Goal: Transaction & Acquisition: Purchase product/service

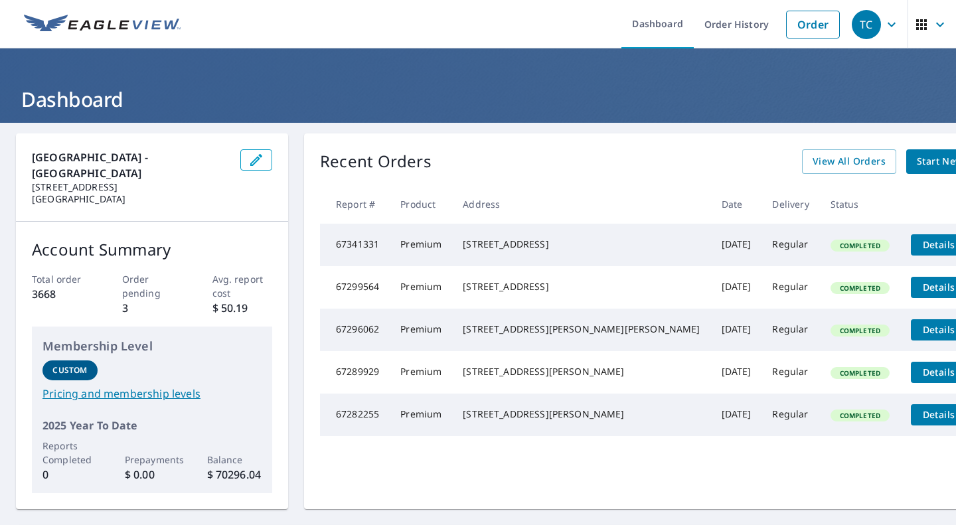
click at [916, 169] on span "Start New Order" at bounding box center [954, 161] width 77 height 17
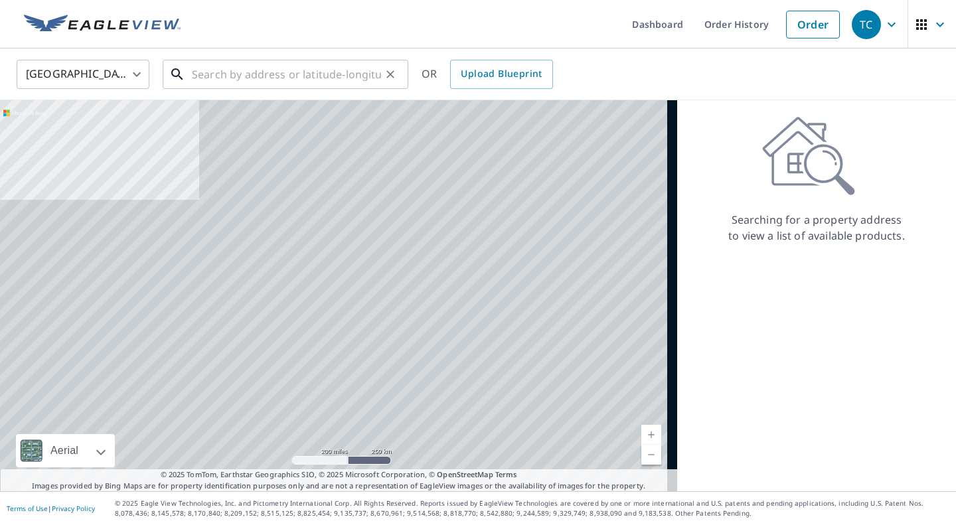
click at [208, 78] on input "text" at bounding box center [286, 74] width 189 height 37
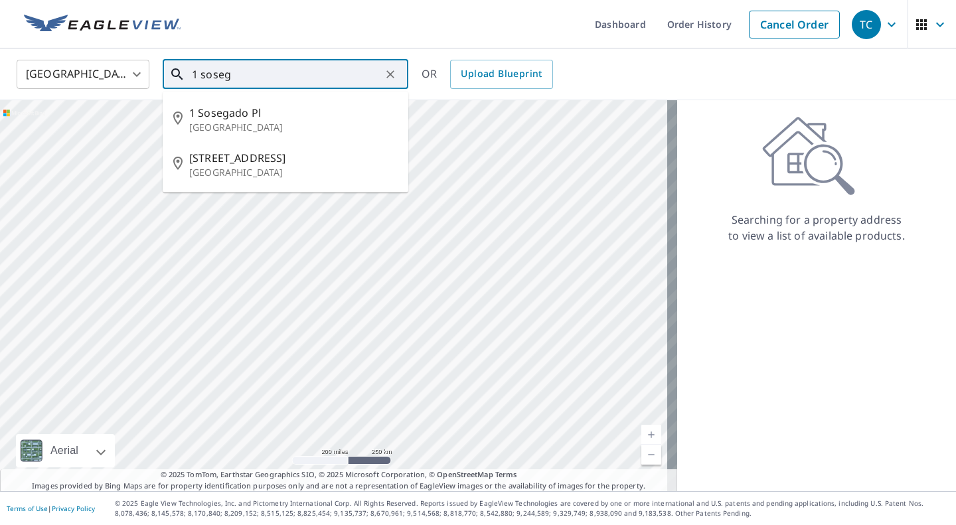
click at [257, 122] on p "[GEOGRAPHIC_DATA]" at bounding box center [293, 127] width 208 height 13
type input "[STREET_ADDRESS]"
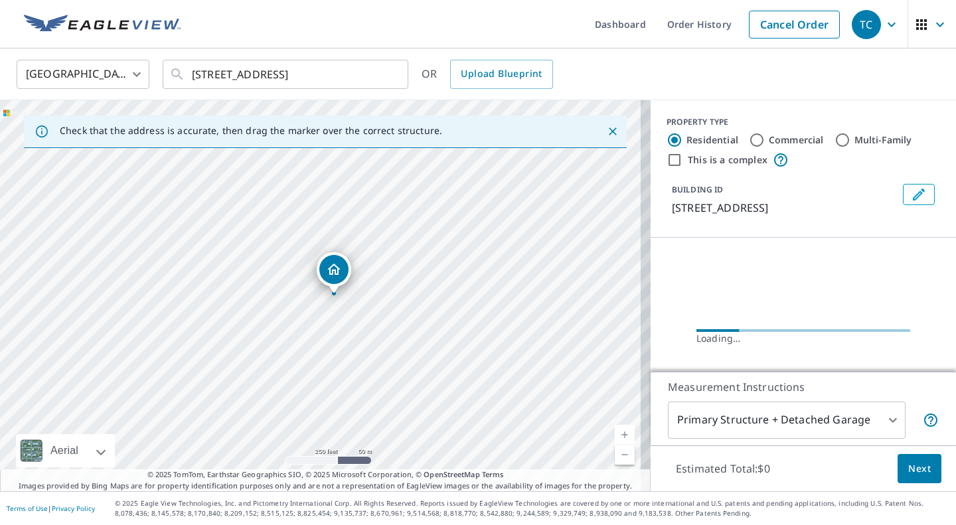
click at [620, 434] on link "Current Level 17, Zoom In" at bounding box center [625, 435] width 20 height 20
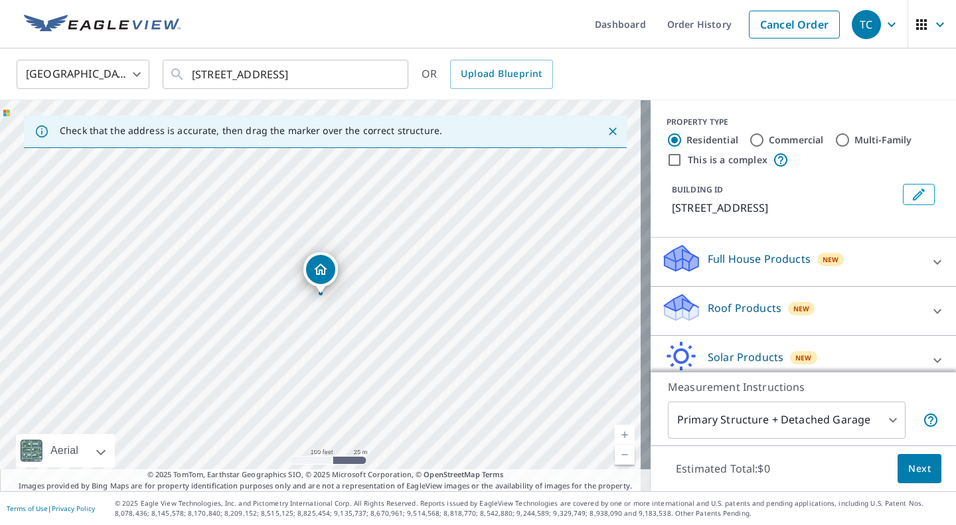
click at [615, 432] on link "Current Level 18, Zoom In" at bounding box center [625, 435] width 20 height 20
click at [933, 313] on icon at bounding box center [937, 311] width 8 height 5
click at [663, 357] on input "Premium $20.5 - $66" at bounding box center [671, 349] width 20 height 16
checkbox input "true"
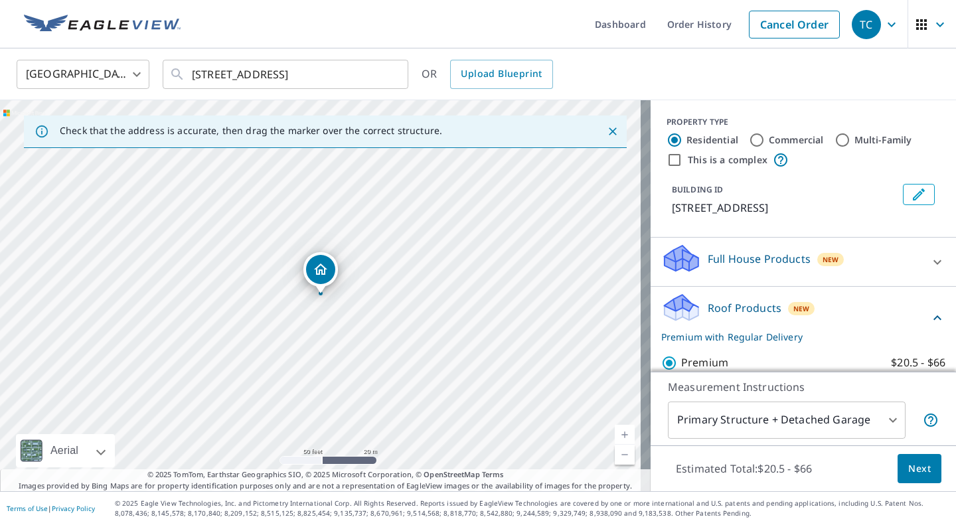
click at [912, 473] on span "Next" at bounding box center [919, 469] width 23 height 17
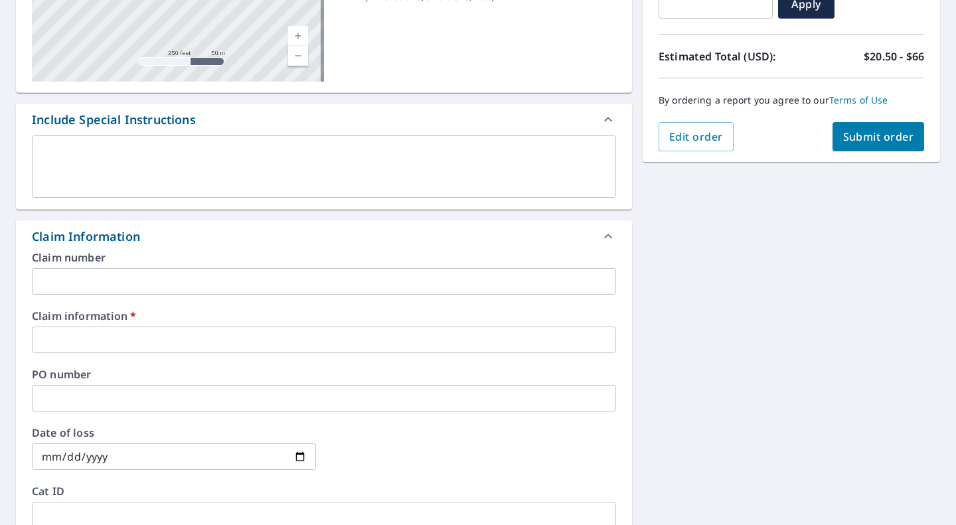
scroll to position [269, 0]
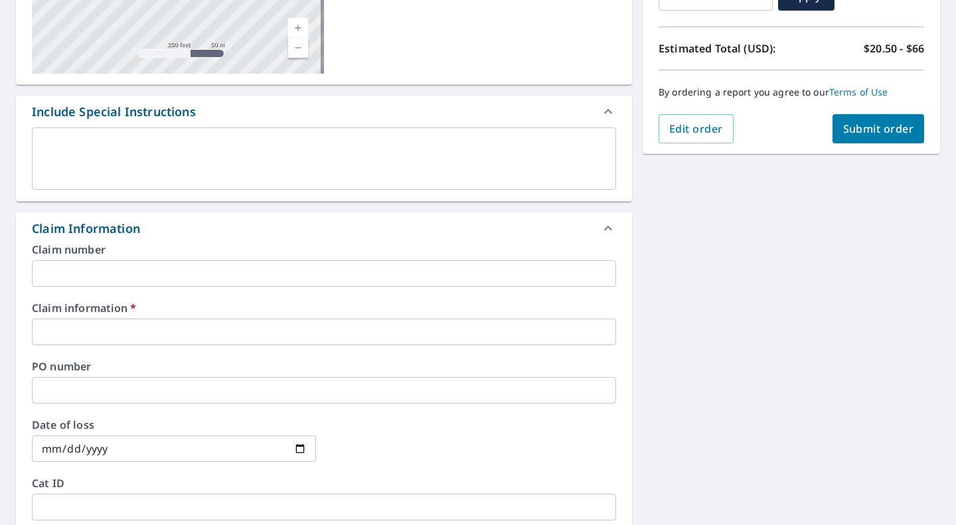
click at [108, 334] on input "text" at bounding box center [324, 332] width 584 height 27
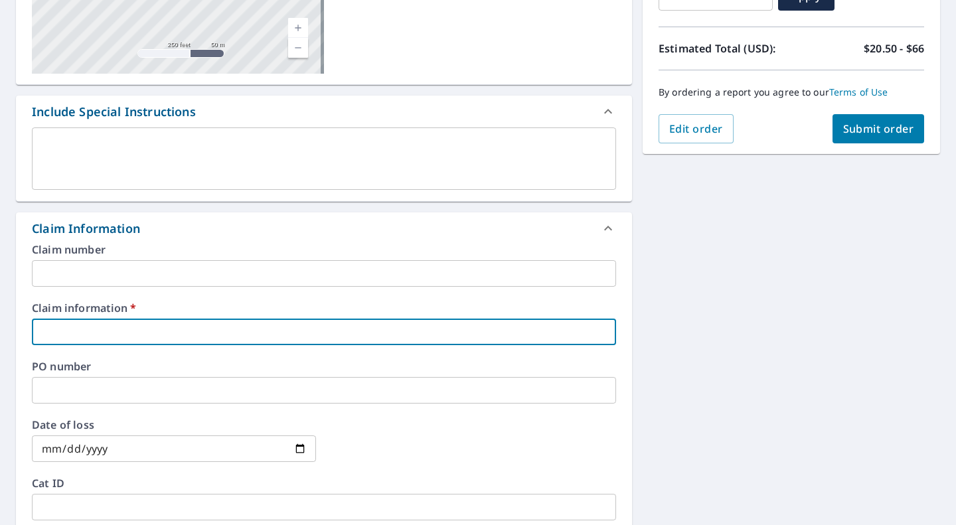
type input "k"
checkbox input "true"
type input "ke"
checkbox input "true"
type input "kei"
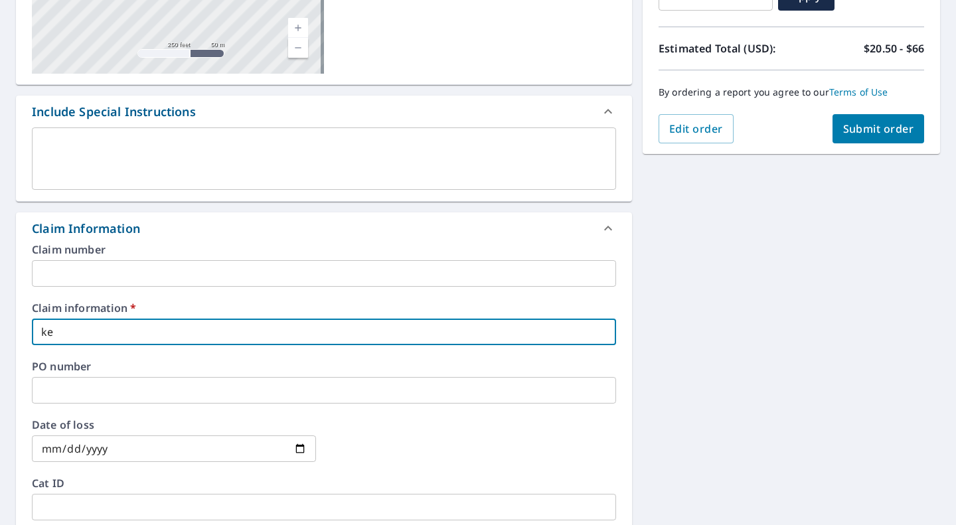
checkbox input "true"
type input "keit"
checkbox input "true"
type input "[PERSON_NAME]"
checkbox input "true"
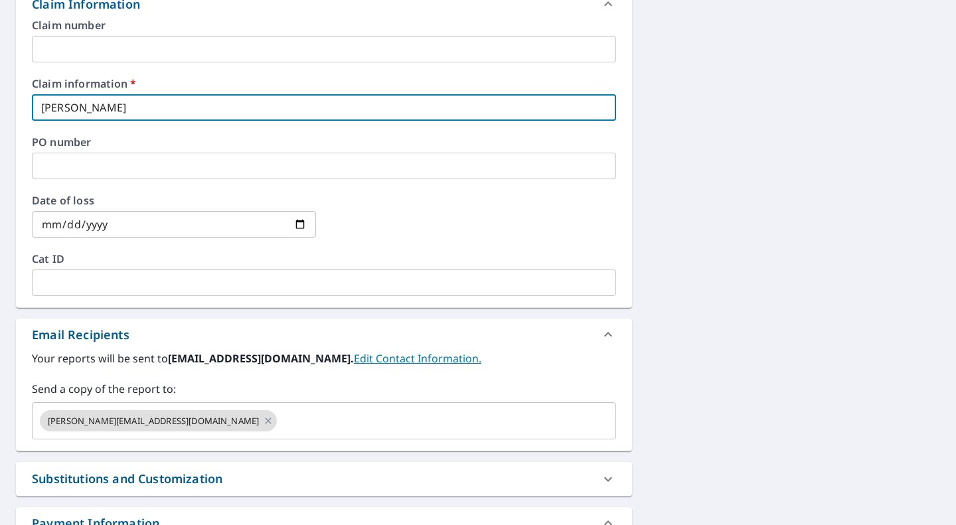
scroll to position [545, 0]
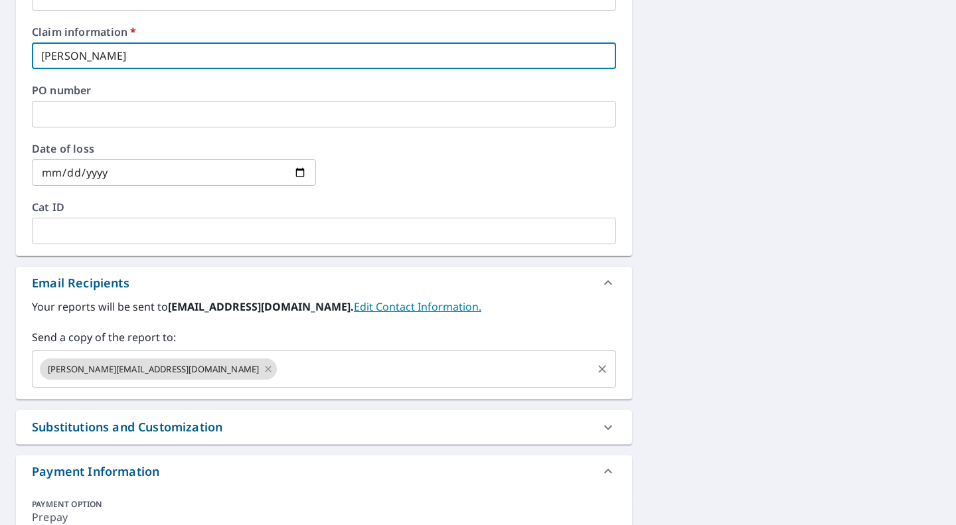
type input "[PERSON_NAME]"
click at [279, 371] on input "text" at bounding box center [434, 368] width 311 height 25
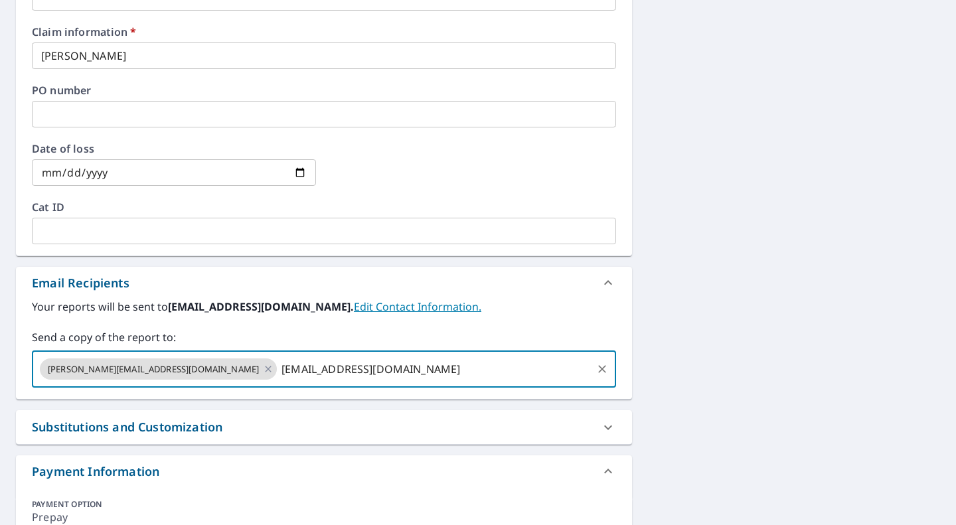
type input "[EMAIL_ADDRESS][DOMAIN_NAME]"
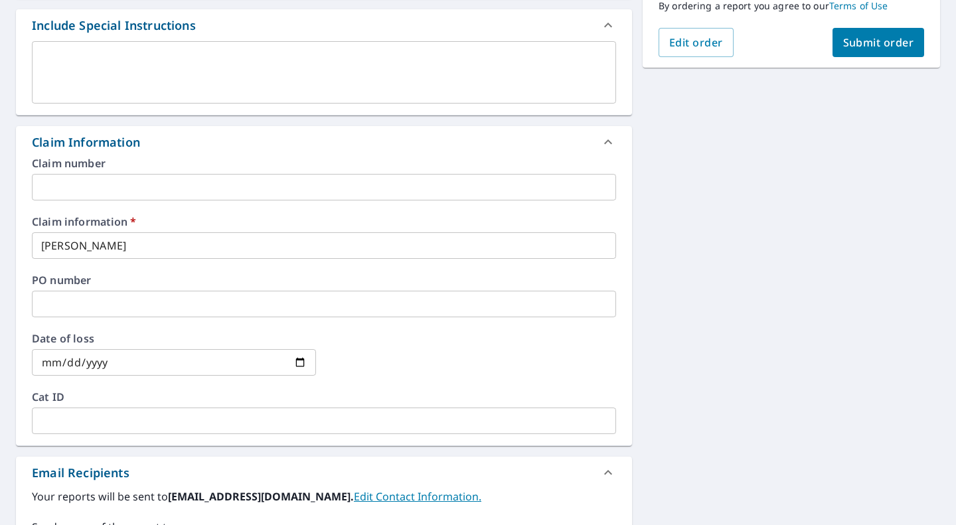
scroll to position [341, 0]
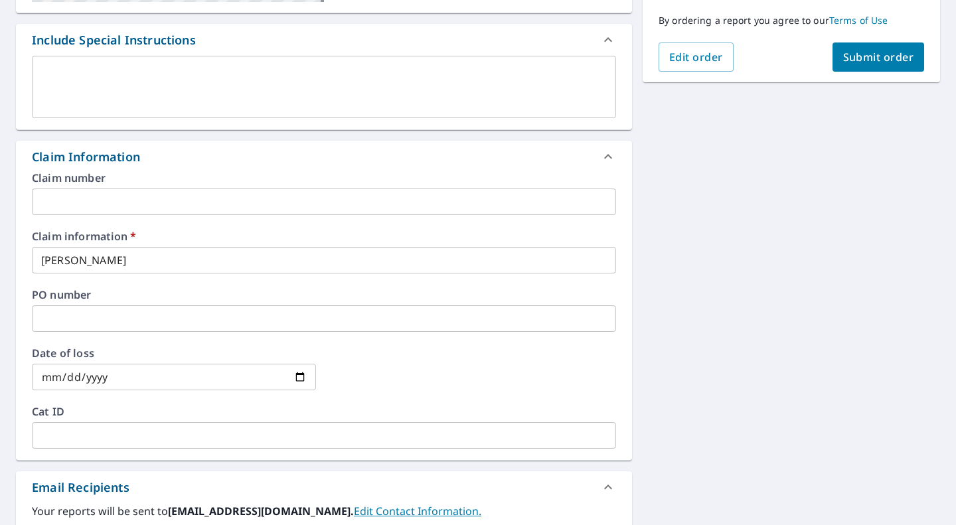
click at [869, 64] on button "Submit order" at bounding box center [878, 56] width 92 height 29
checkbox input "true"
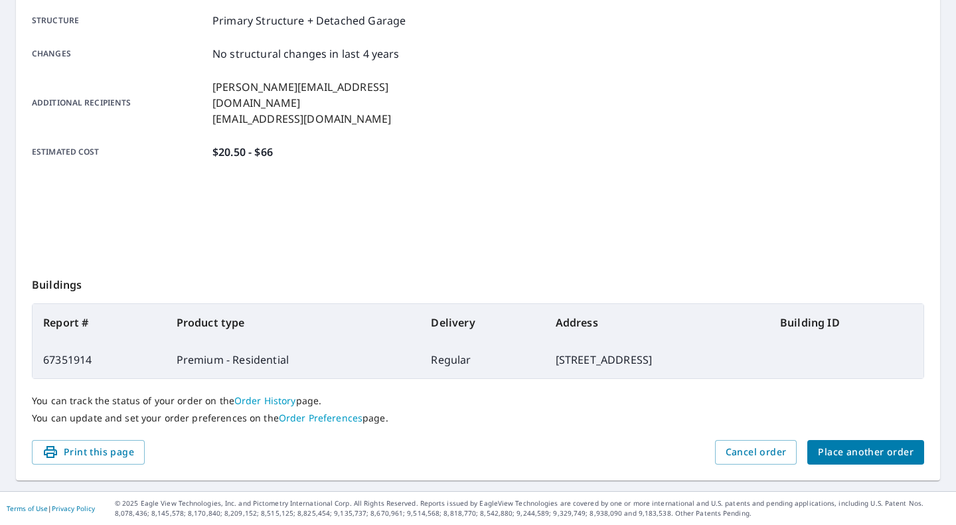
scroll to position [255, 0]
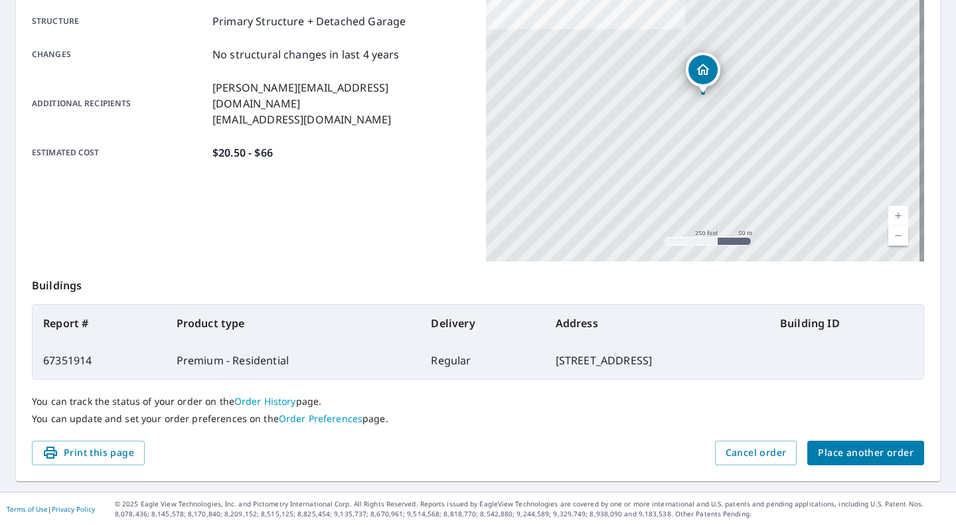
click at [867, 451] on span "Place another order" at bounding box center [866, 453] width 96 height 17
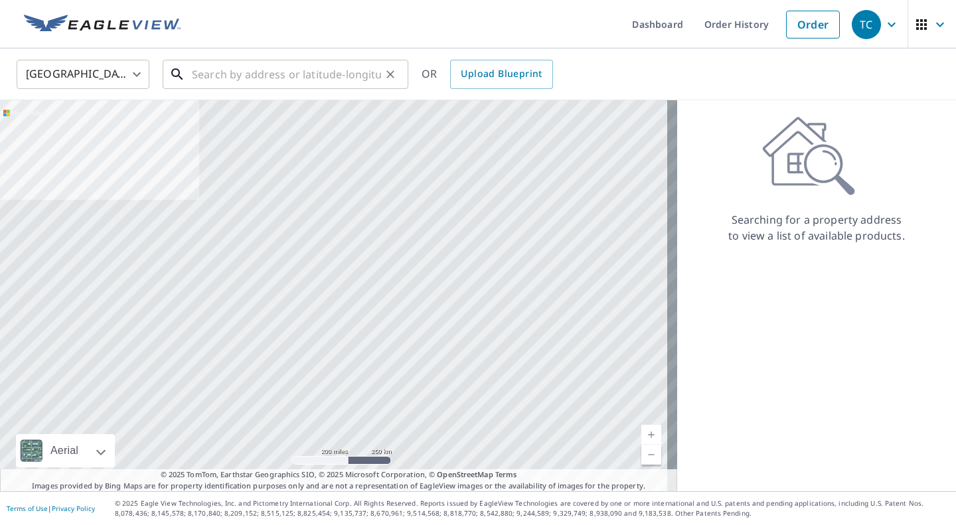
click at [204, 76] on input "text" at bounding box center [286, 74] width 189 height 37
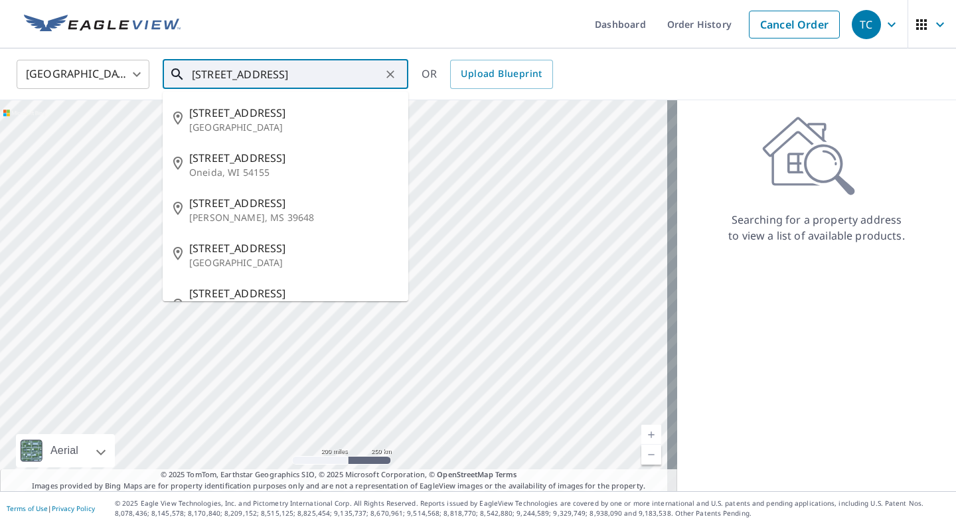
click at [250, 125] on p "[GEOGRAPHIC_DATA]" at bounding box center [293, 127] width 208 height 13
type input "[STREET_ADDRESS]"
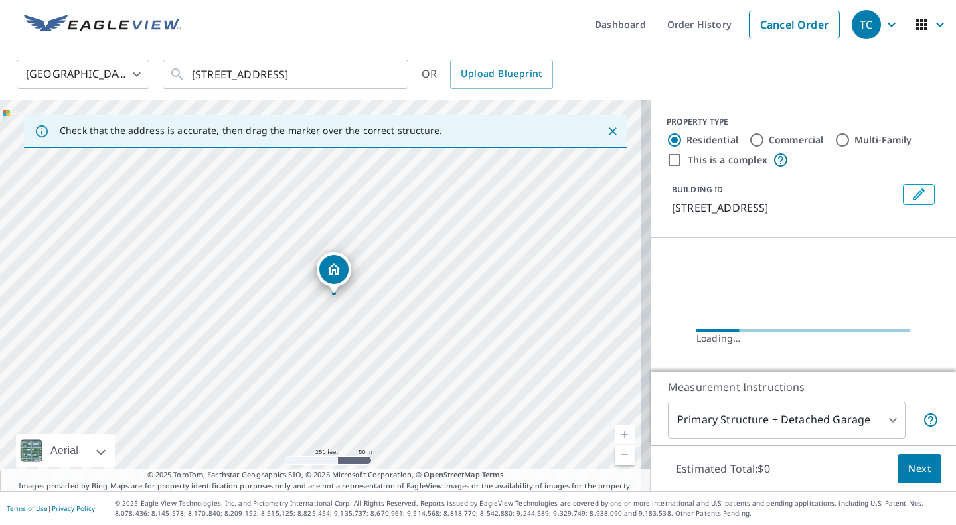
click at [616, 433] on link "Current Level 17, Zoom In" at bounding box center [625, 435] width 20 height 20
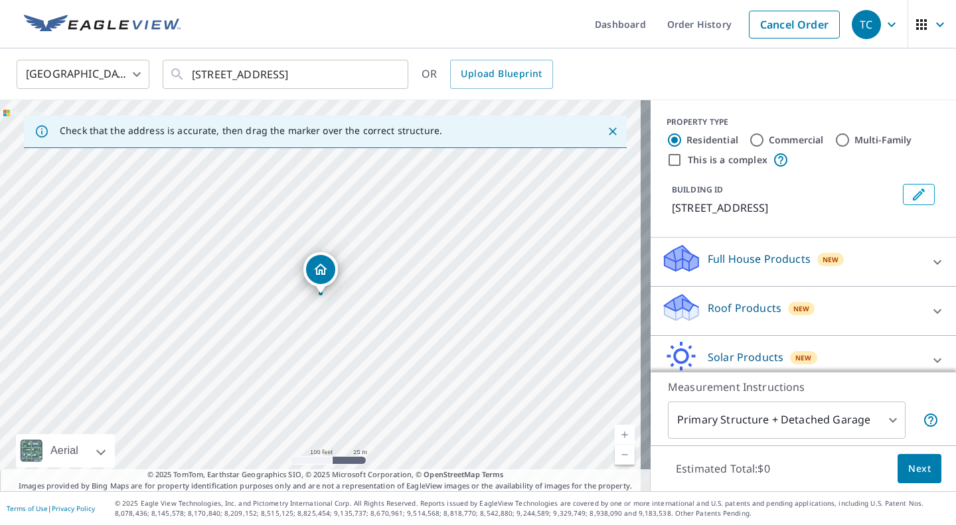
click at [929, 311] on icon at bounding box center [937, 311] width 16 height 16
click at [661, 346] on input "Premium $20.5 - $66" at bounding box center [671, 349] width 20 height 16
checkbox input "true"
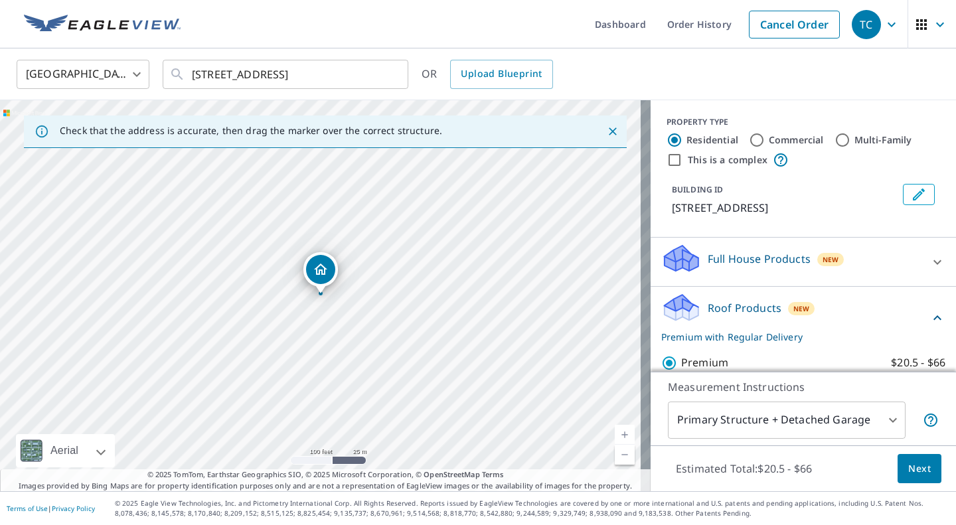
click at [911, 469] on span "Next" at bounding box center [919, 469] width 23 height 17
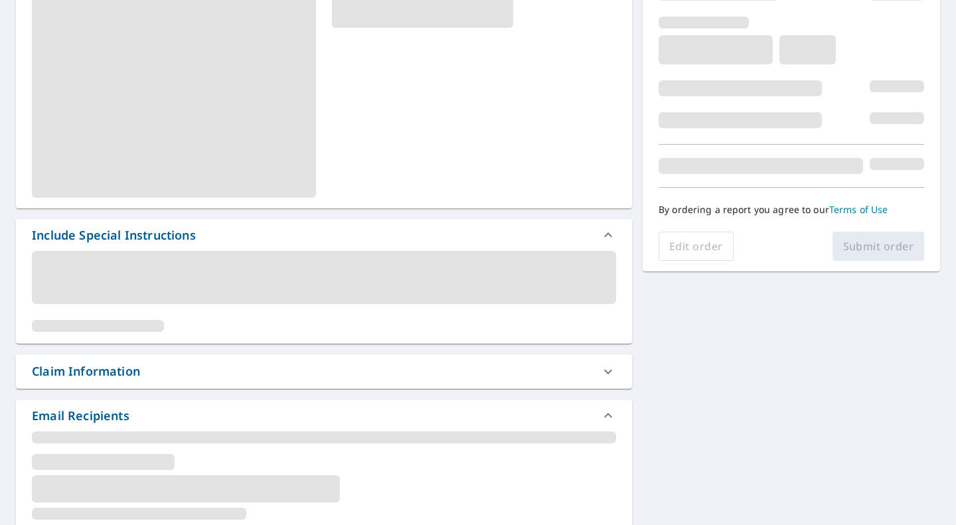
scroll to position [227, 0]
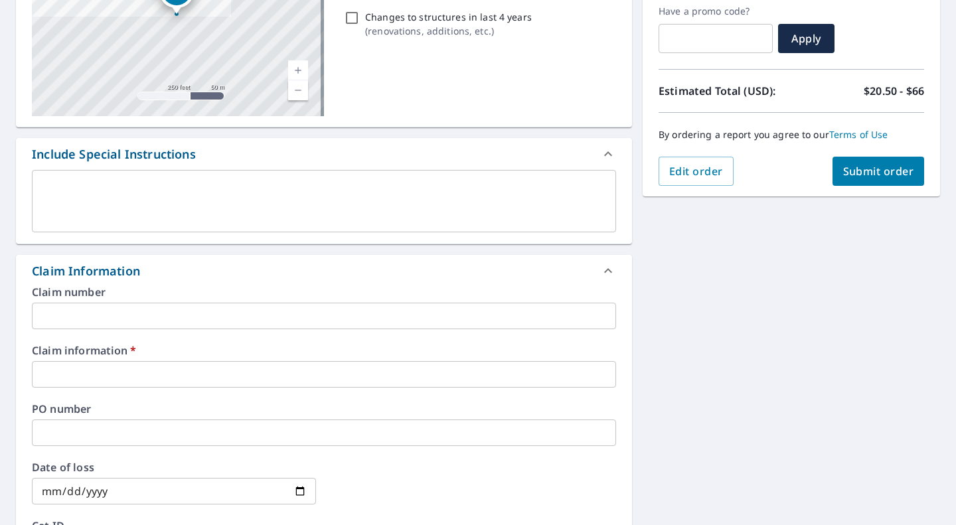
click at [70, 374] on input "text" at bounding box center [324, 374] width 584 height 27
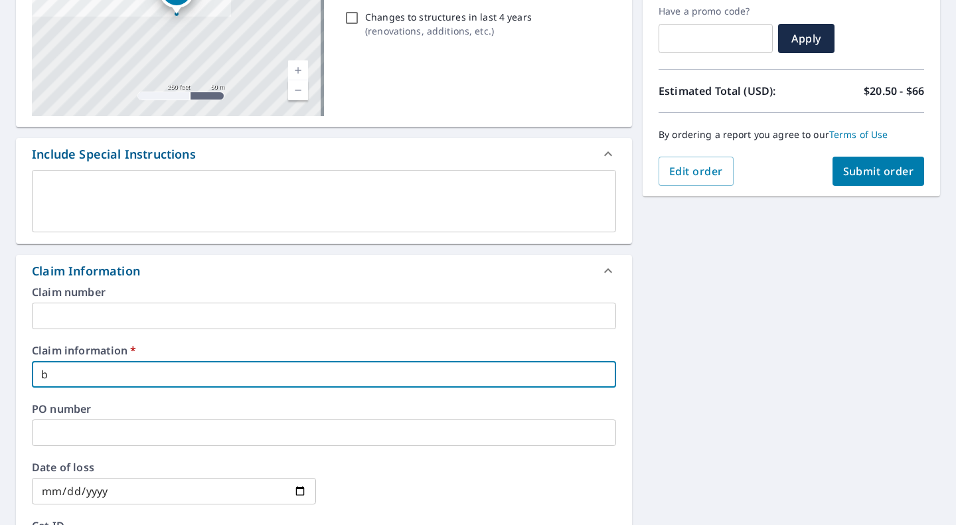
type input "b"
checkbox input "true"
type input "bl"
checkbox input "true"
type input "bla"
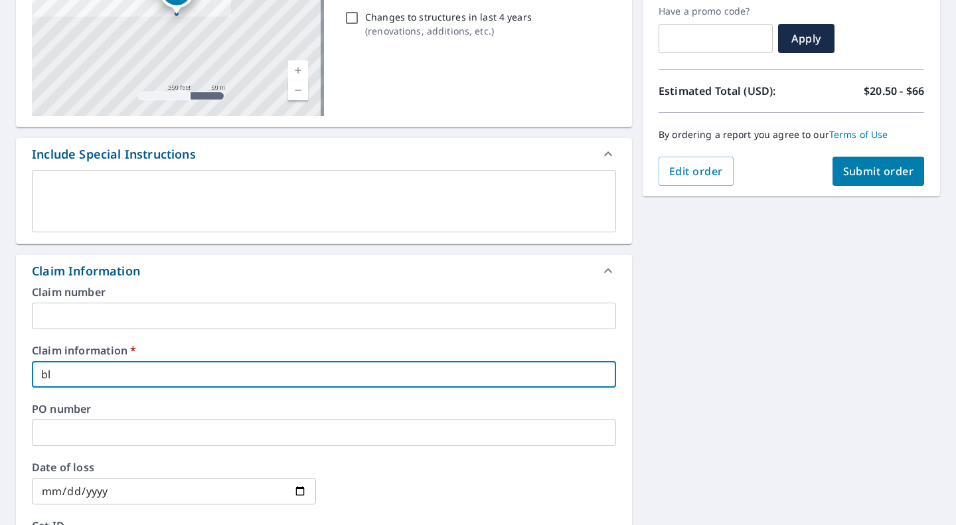
checkbox input "true"
type input "blak"
checkbox input "true"
type input "[PERSON_NAME]"
checkbox input "true"
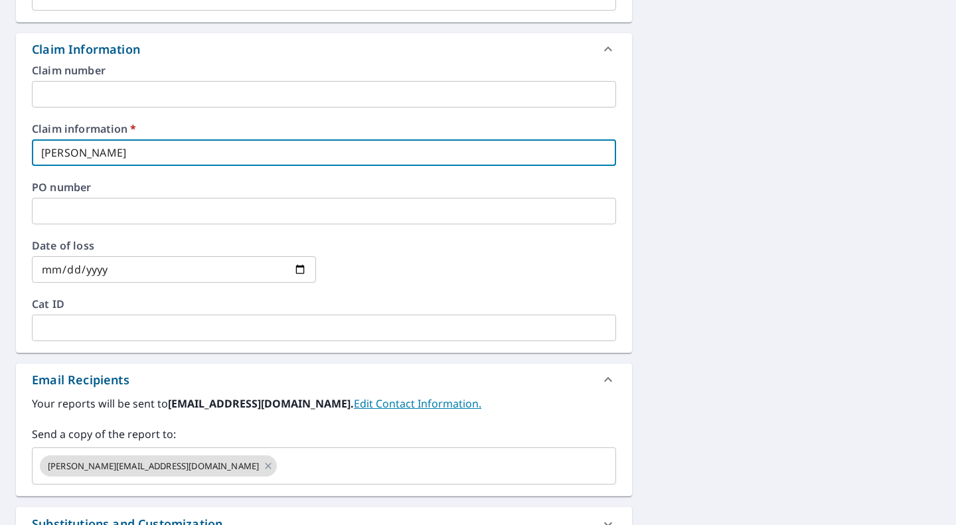
scroll to position [461, 0]
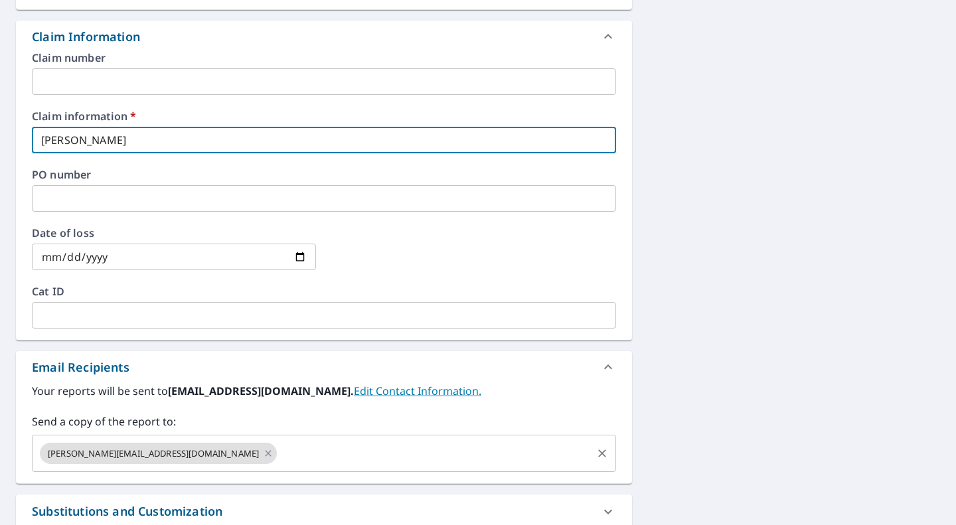
type input "[PERSON_NAME]"
click at [279, 449] on input "text" at bounding box center [434, 453] width 311 height 25
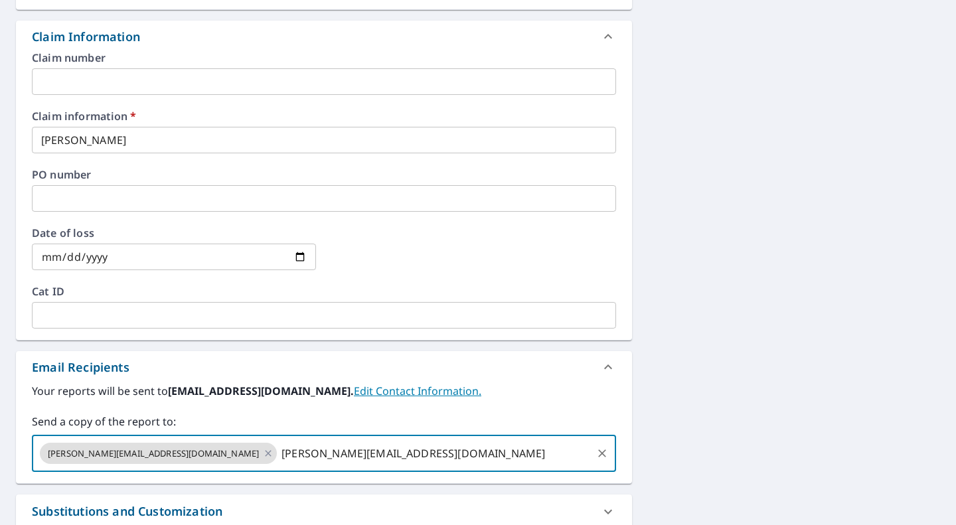
type input "[PERSON_NAME][EMAIL_ADDRESS][DOMAIN_NAME]"
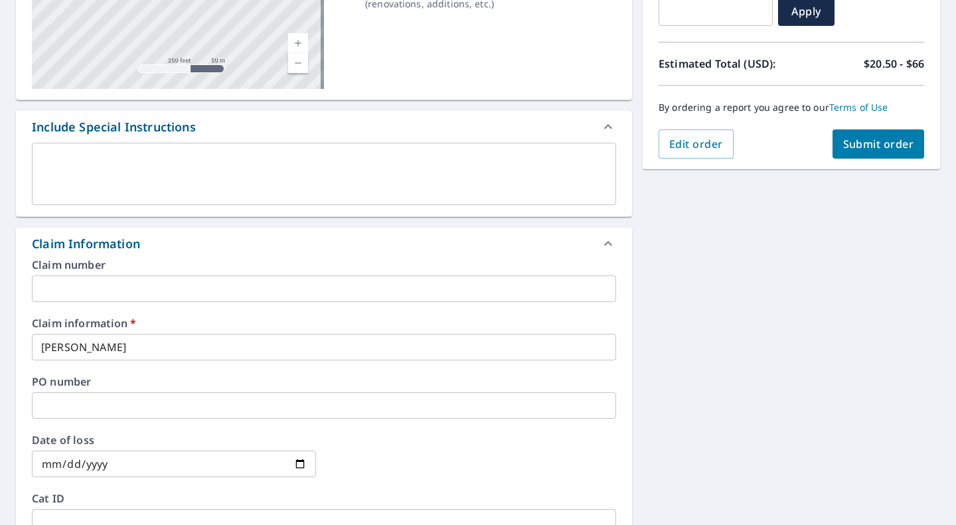
scroll to position [241, 0]
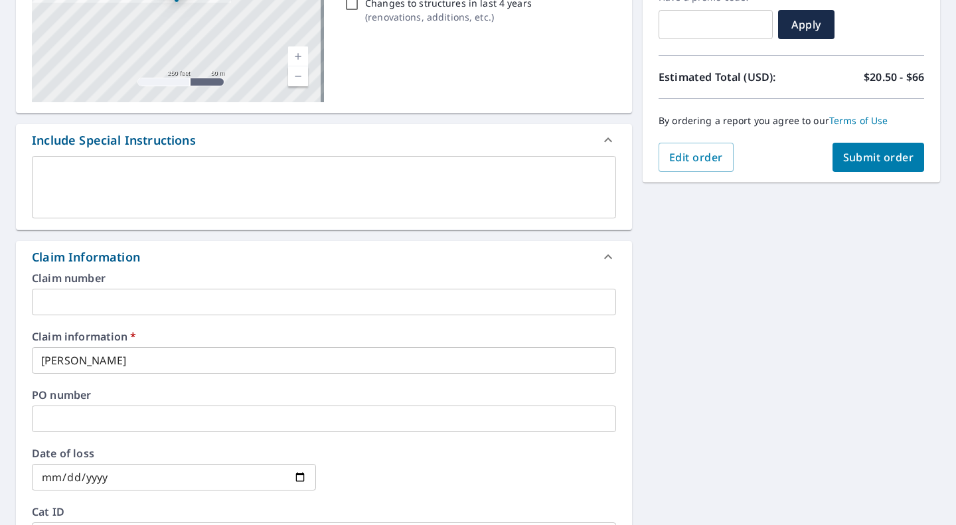
click at [867, 159] on span "Submit order" at bounding box center [878, 157] width 71 height 15
checkbox input "true"
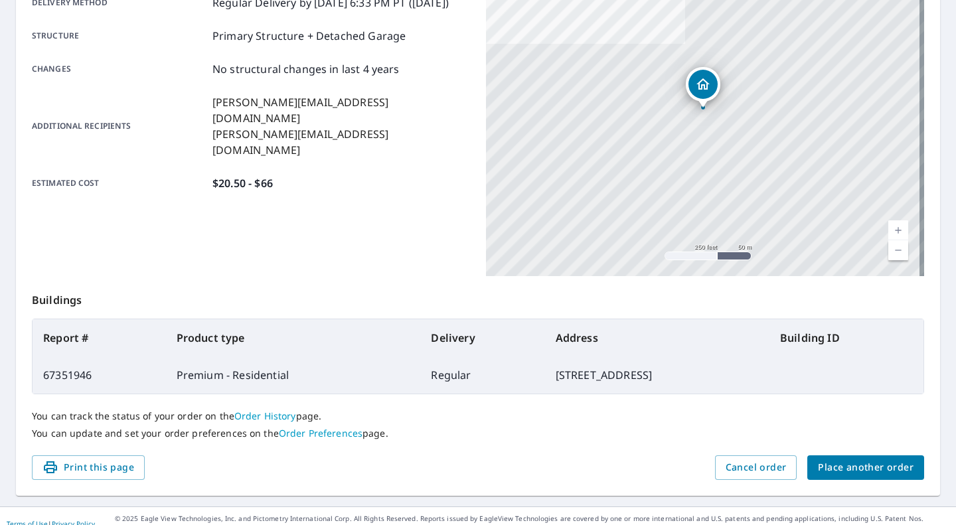
click at [878, 468] on span "Place another order" at bounding box center [866, 467] width 96 height 17
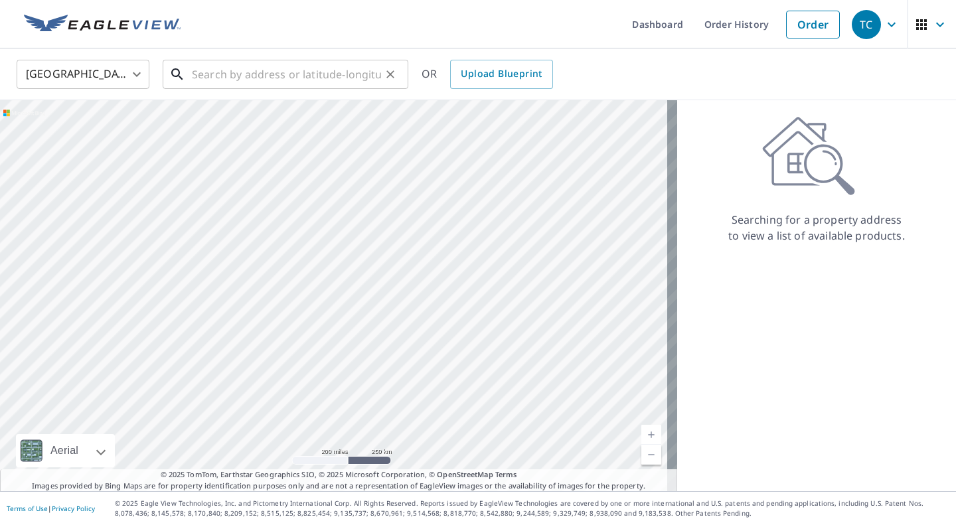
click at [222, 73] on input "text" at bounding box center [286, 74] width 189 height 37
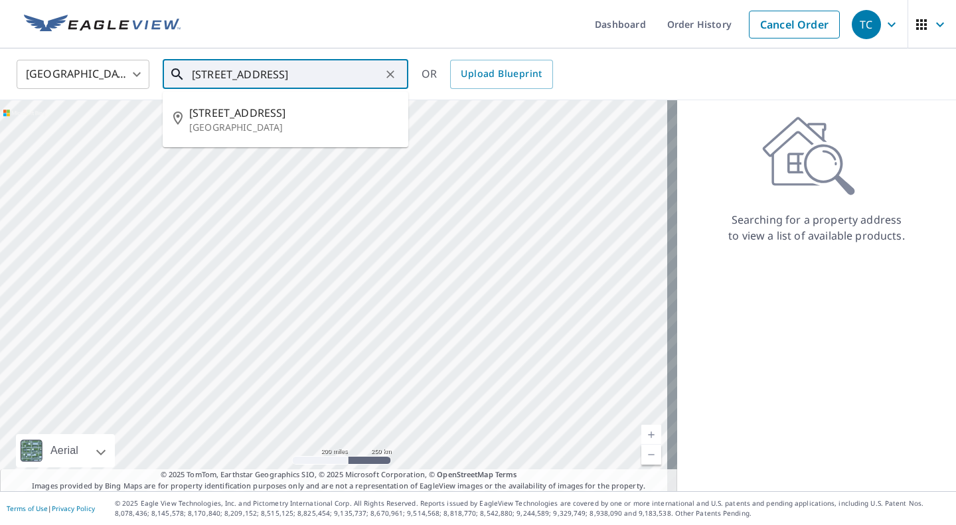
click at [259, 123] on p "[GEOGRAPHIC_DATA]" at bounding box center [293, 127] width 208 height 13
type input "[STREET_ADDRESS]"
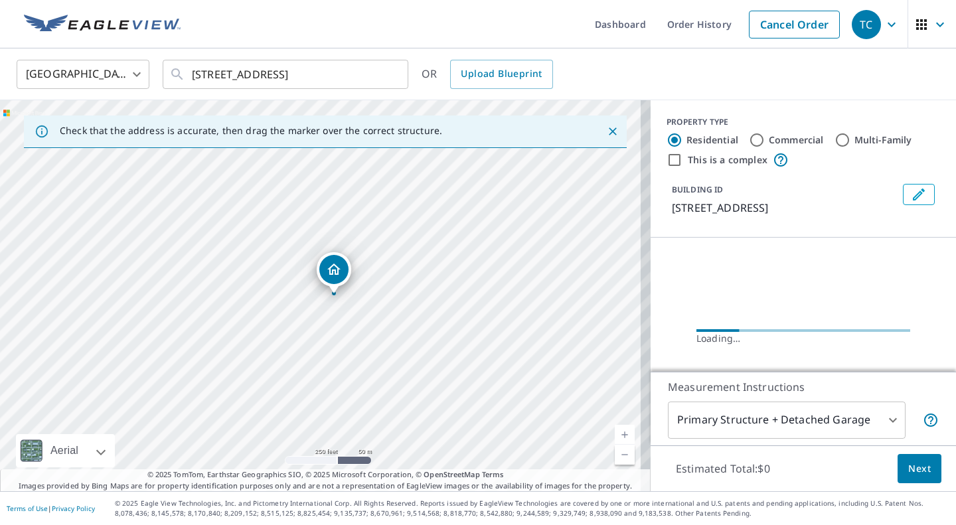
click at [615, 435] on link "Current Level 17, Zoom In" at bounding box center [625, 435] width 20 height 20
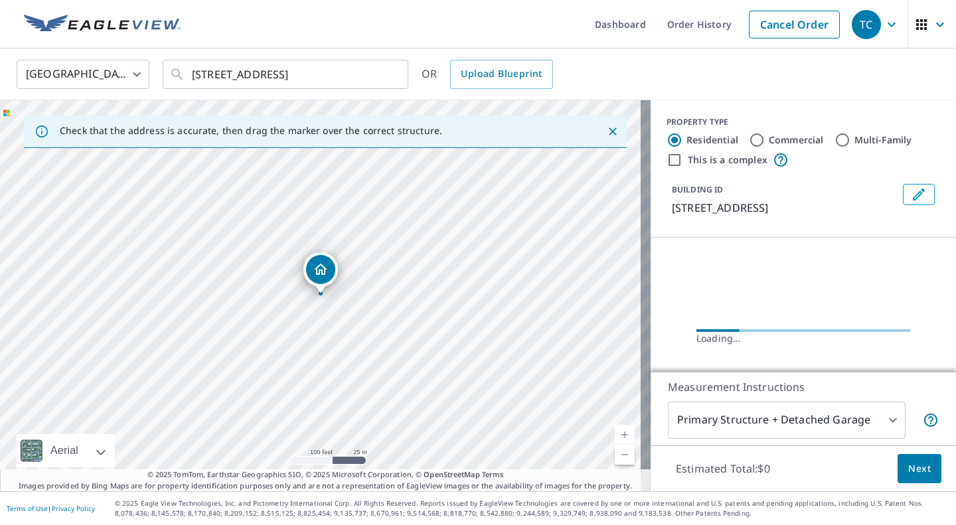
click at [620, 431] on link "Current Level 18, Zoom In" at bounding box center [625, 435] width 20 height 20
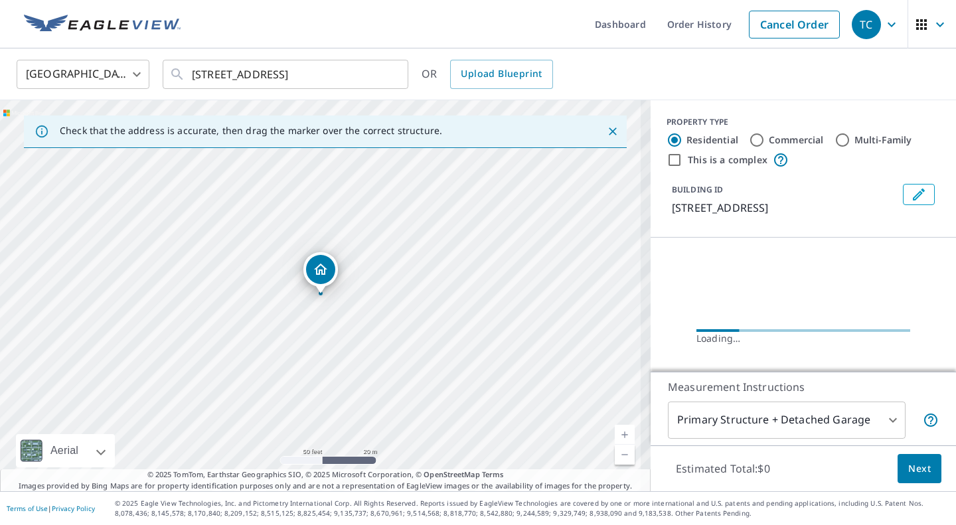
click at [619, 429] on link "Current Level 19, Zoom In" at bounding box center [625, 435] width 20 height 20
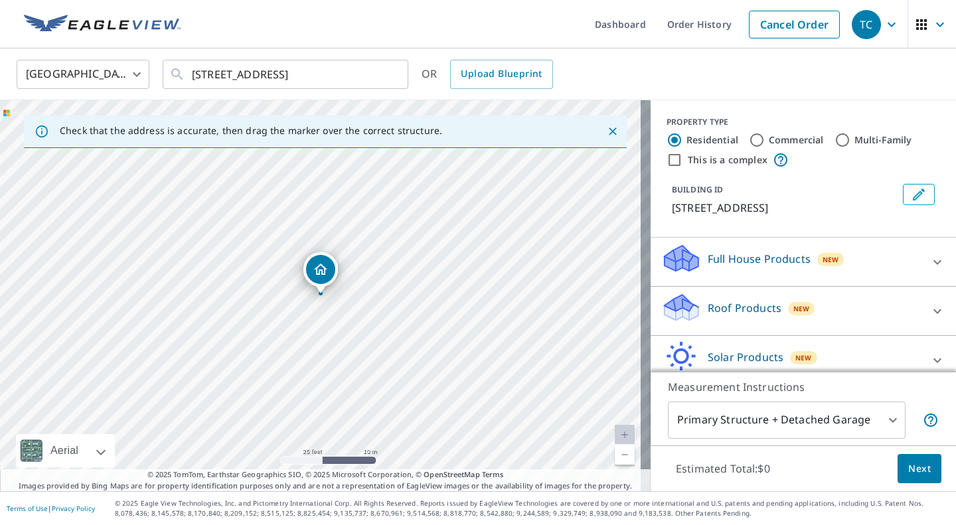
click at [617, 428] on link "Current Level 20, Zoom In Disabled" at bounding box center [625, 435] width 20 height 20
click at [933, 313] on icon at bounding box center [937, 311] width 8 height 5
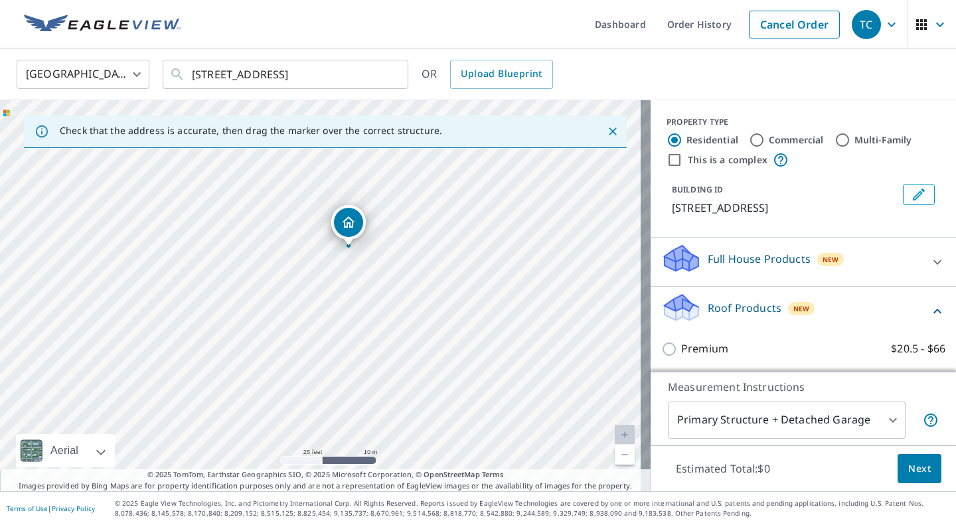
click at [661, 357] on input "Premium $20.5 - $66" at bounding box center [671, 349] width 20 height 16
checkbox input "true"
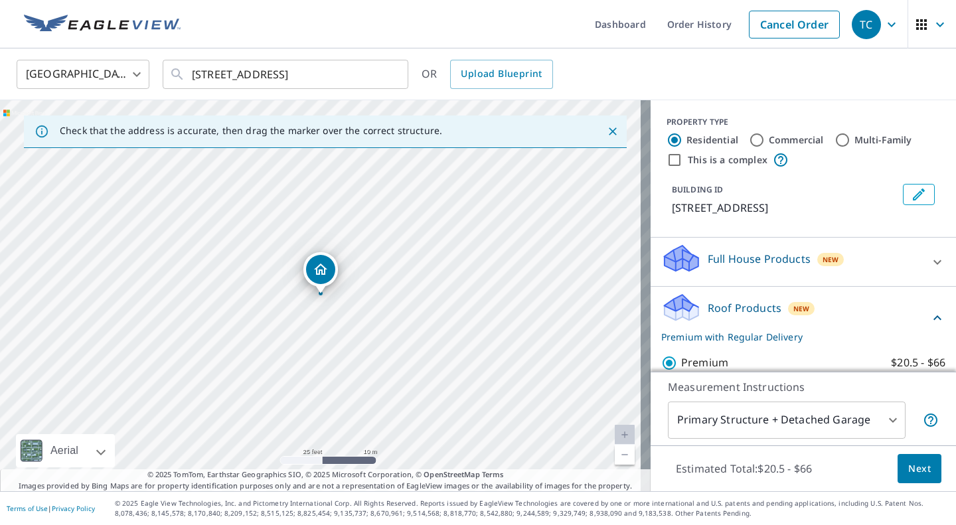
click at [923, 473] on button "Next" at bounding box center [919, 469] width 44 height 30
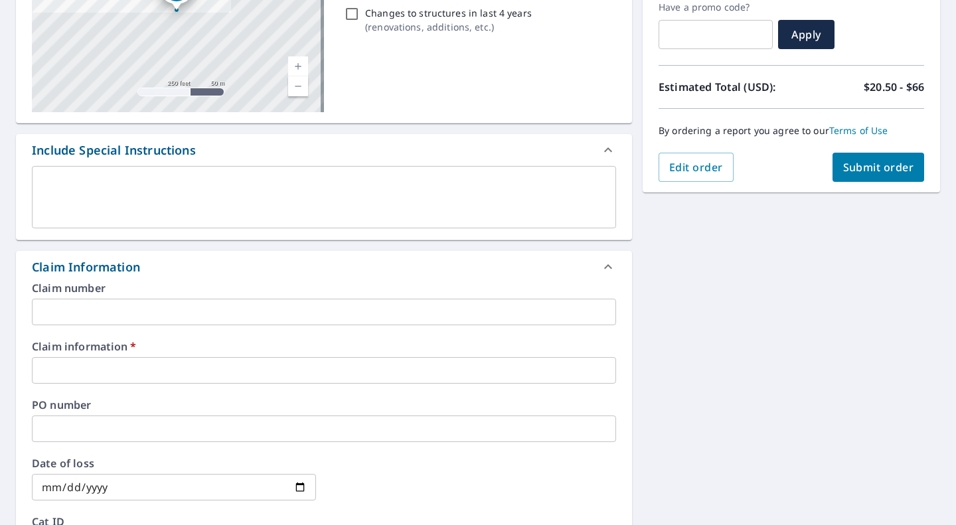
scroll to position [237, 0]
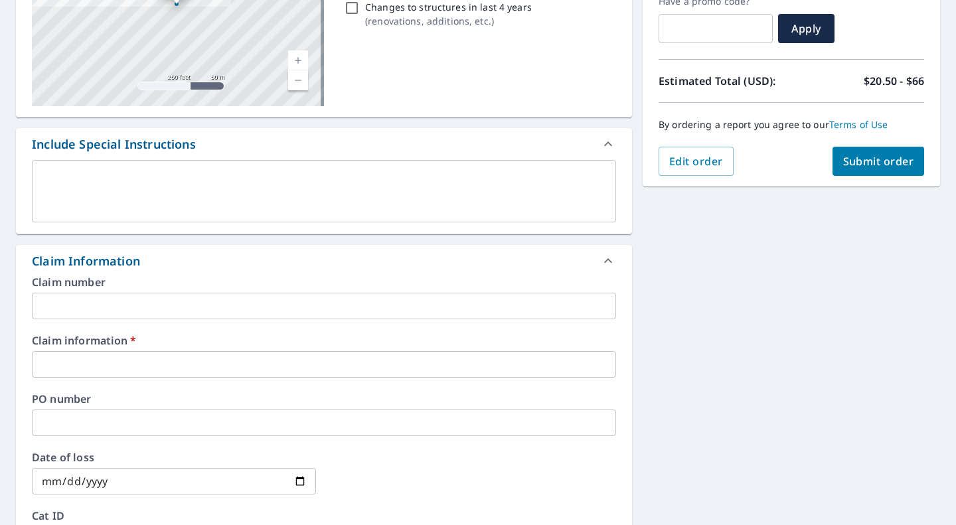
click at [94, 367] on input "text" at bounding box center [324, 364] width 584 height 27
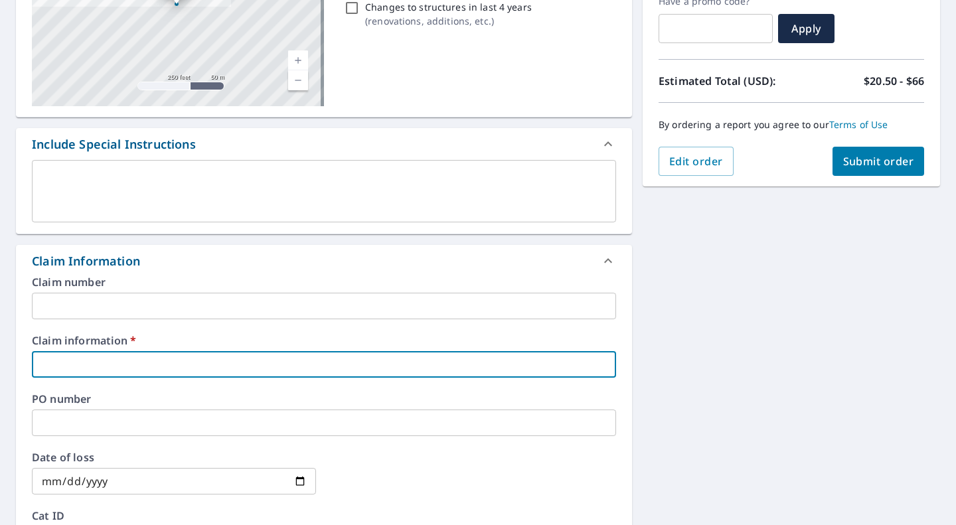
type input "t"
checkbox input "true"
type input "ty"
checkbox input "true"
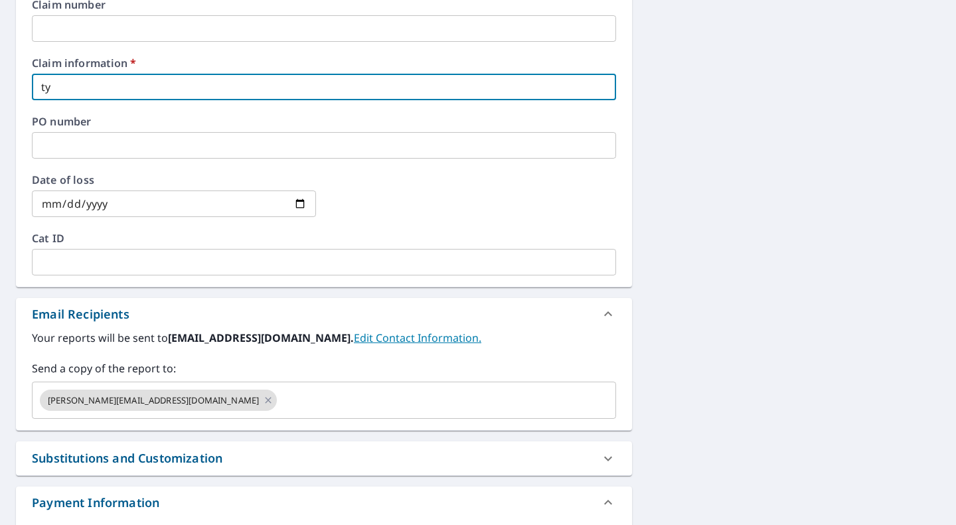
scroll to position [519, 0]
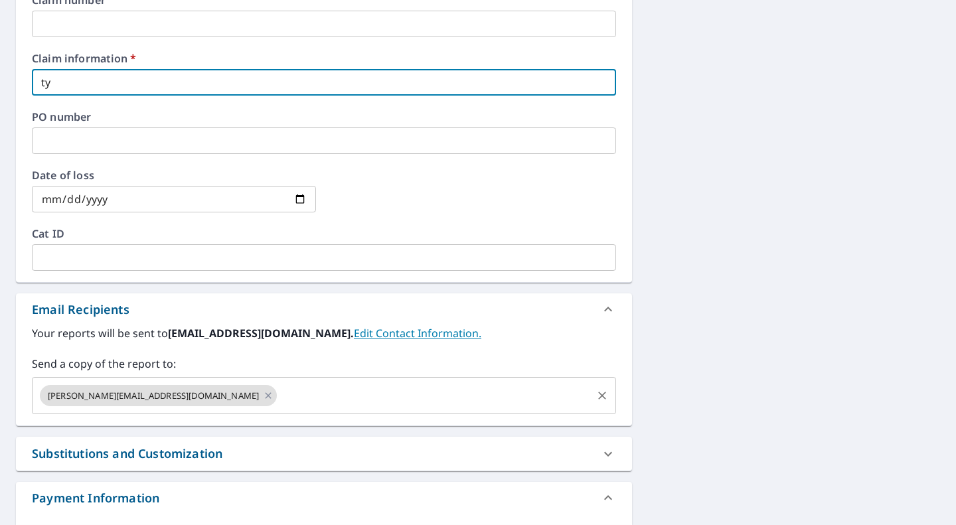
type input "ty"
click at [279, 398] on input "text" at bounding box center [434, 395] width 311 height 25
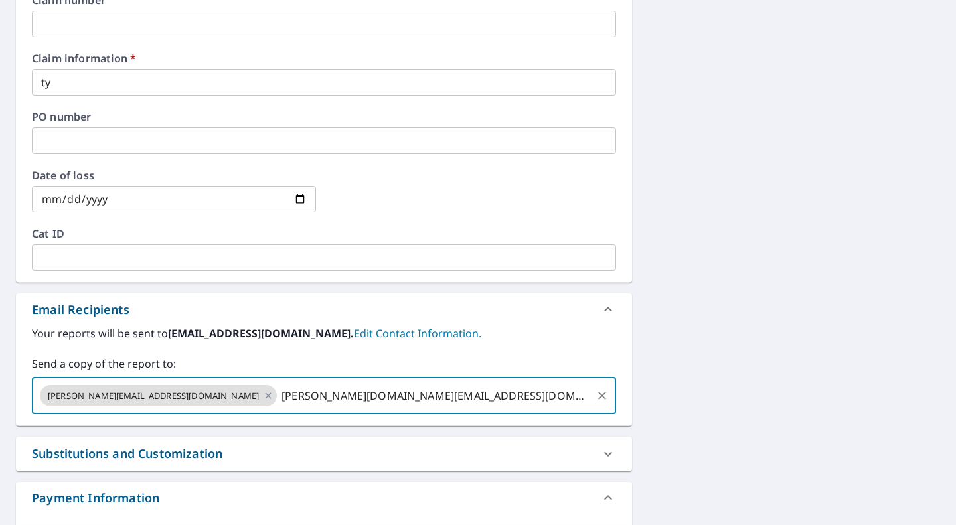
type input "[PERSON_NAME][DOMAIN_NAME][EMAIL_ADDRESS][DOMAIN_NAME]"
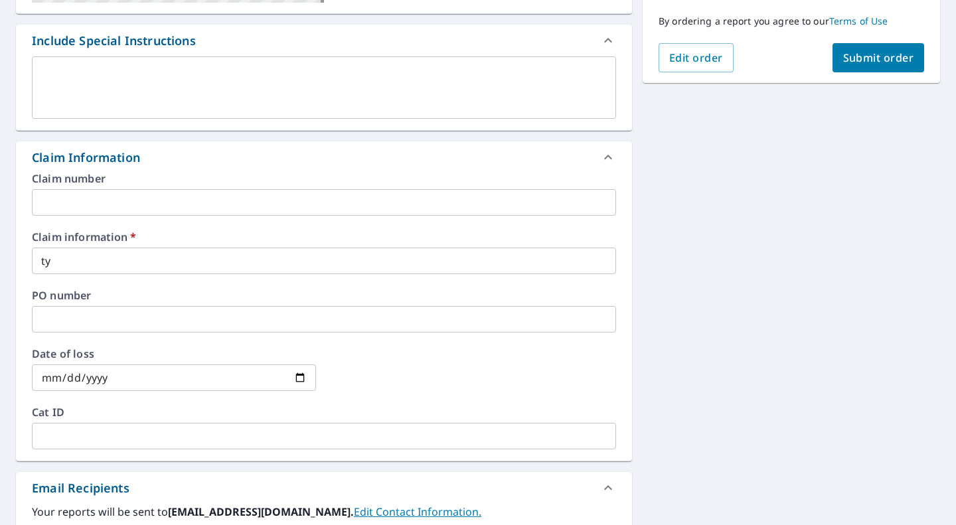
scroll to position [330, 0]
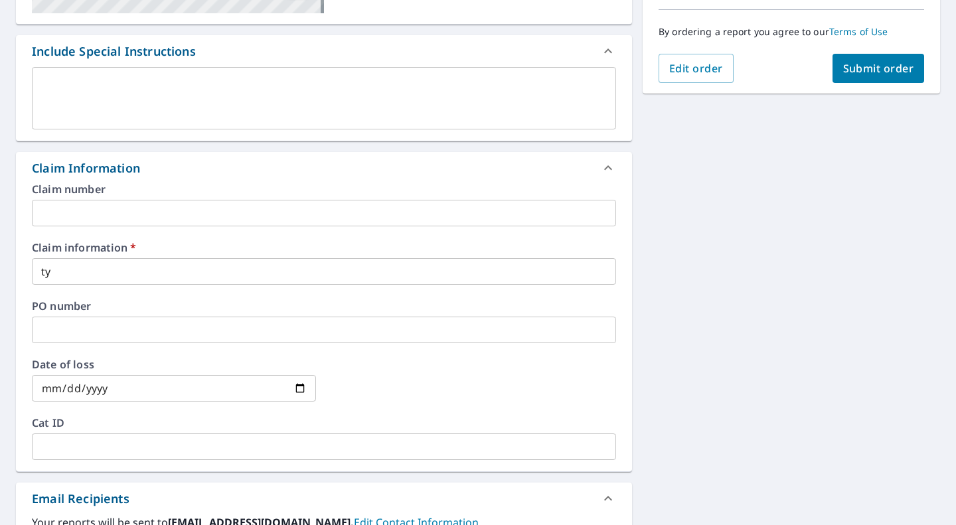
click at [881, 69] on span "Submit order" at bounding box center [878, 68] width 71 height 15
checkbox input "true"
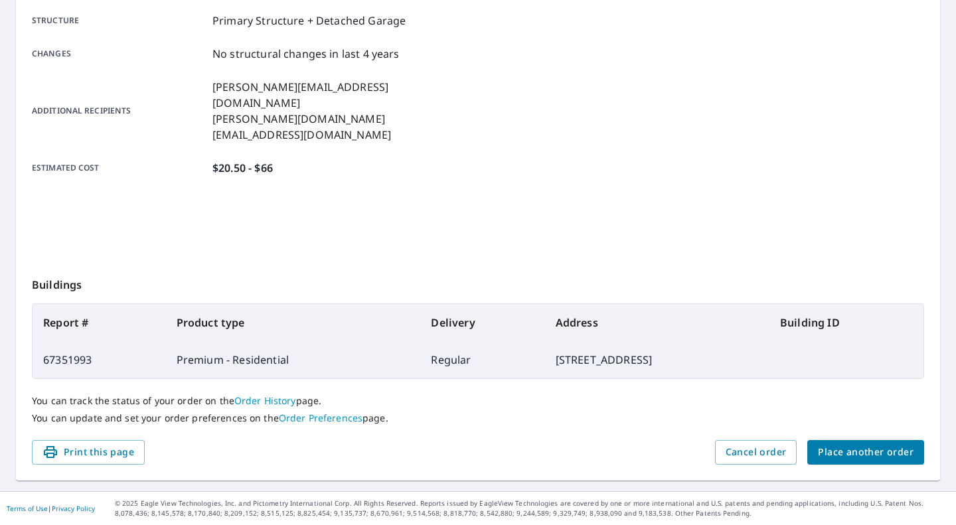
scroll to position [255, 0]
